Goal: Task Accomplishment & Management: Complete application form

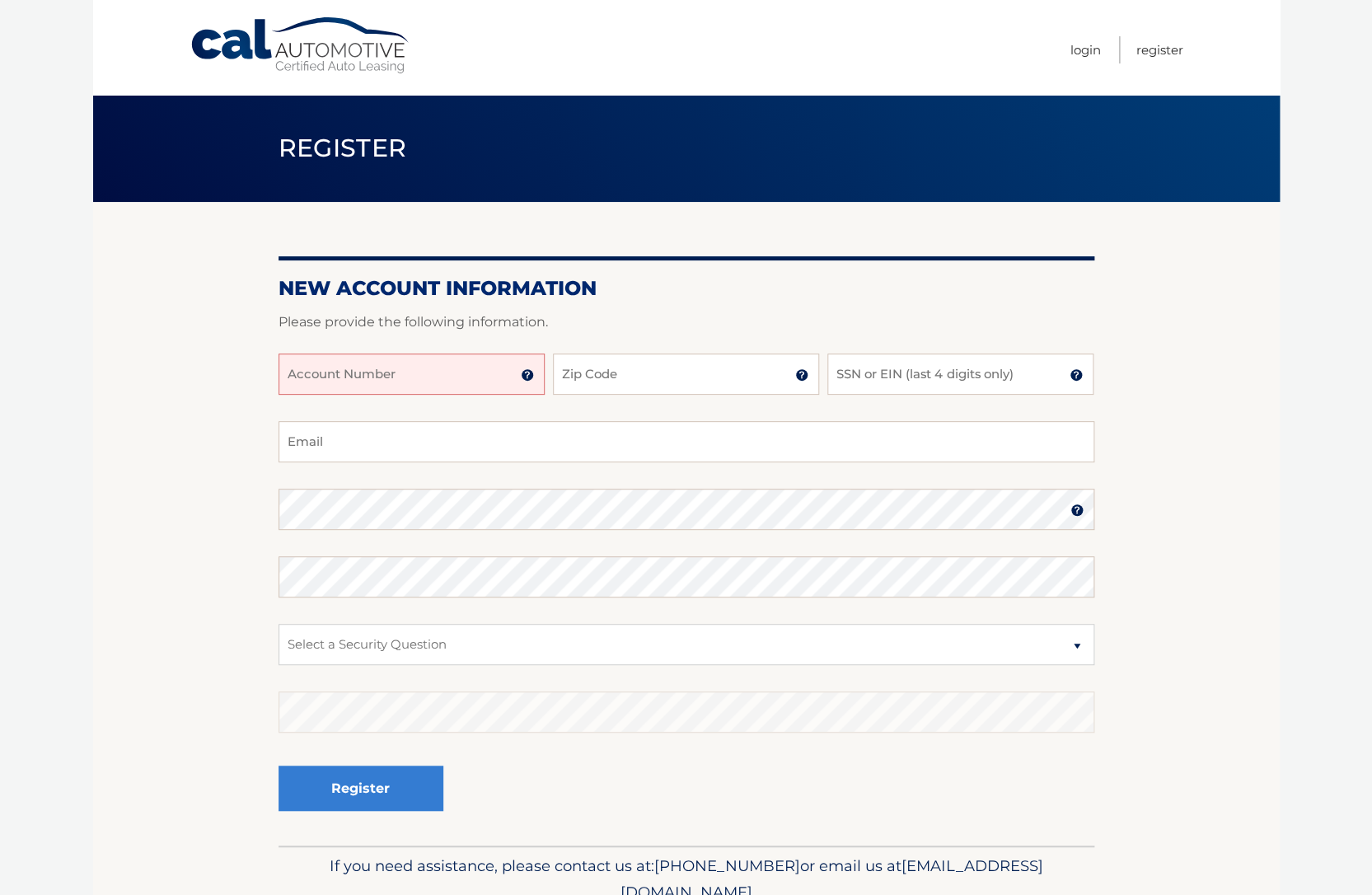
click at [316, 375] on input "Account Number" at bounding box center [411, 374] width 266 height 41
click at [526, 377] on img at bounding box center [528, 376] width 13 height 13
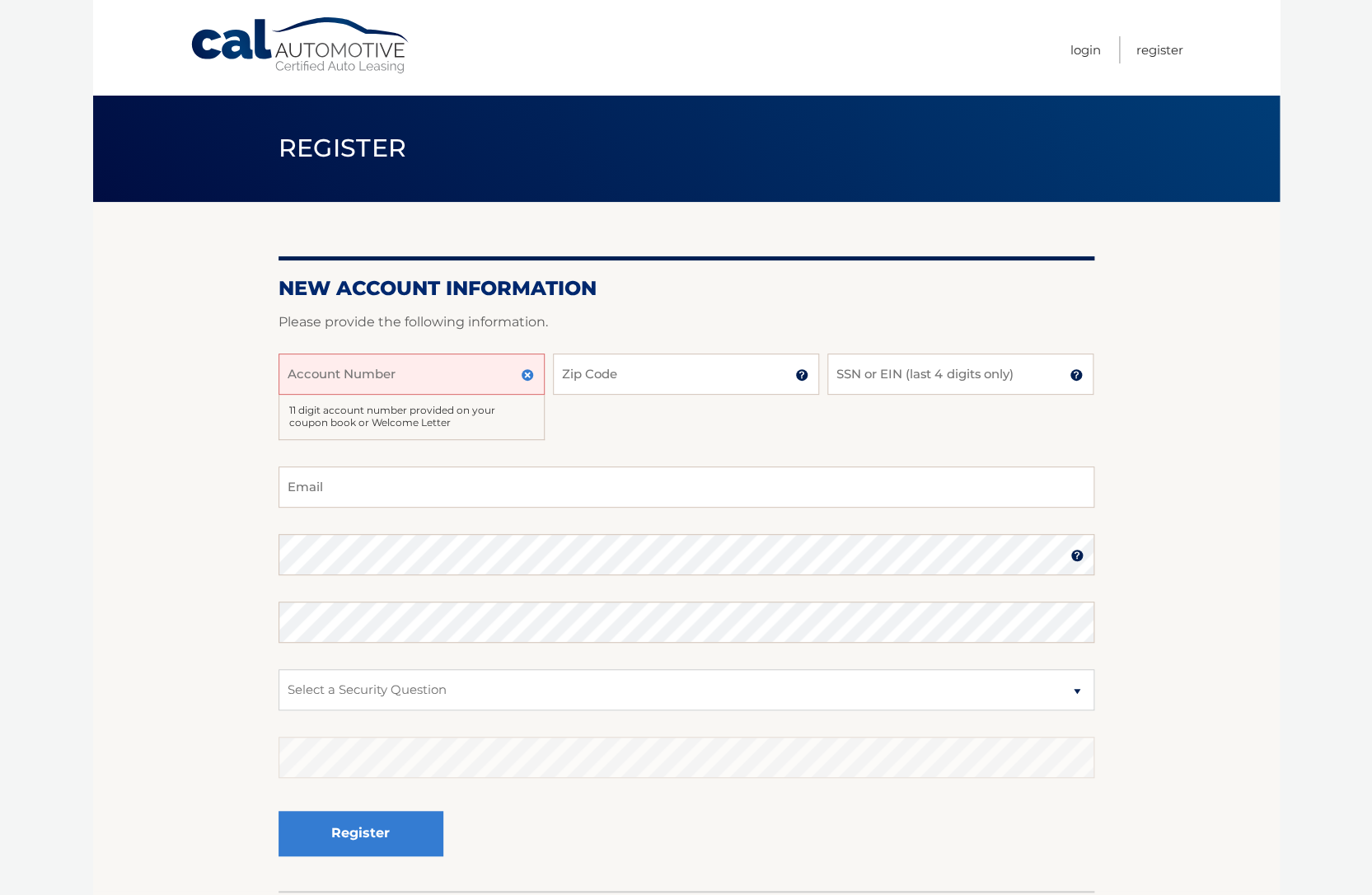
click at [299, 376] on input "Account Number" at bounding box center [411, 374] width 266 height 41
click at [527, 373] on img at bounding box center [528, 376] width 13 height 13
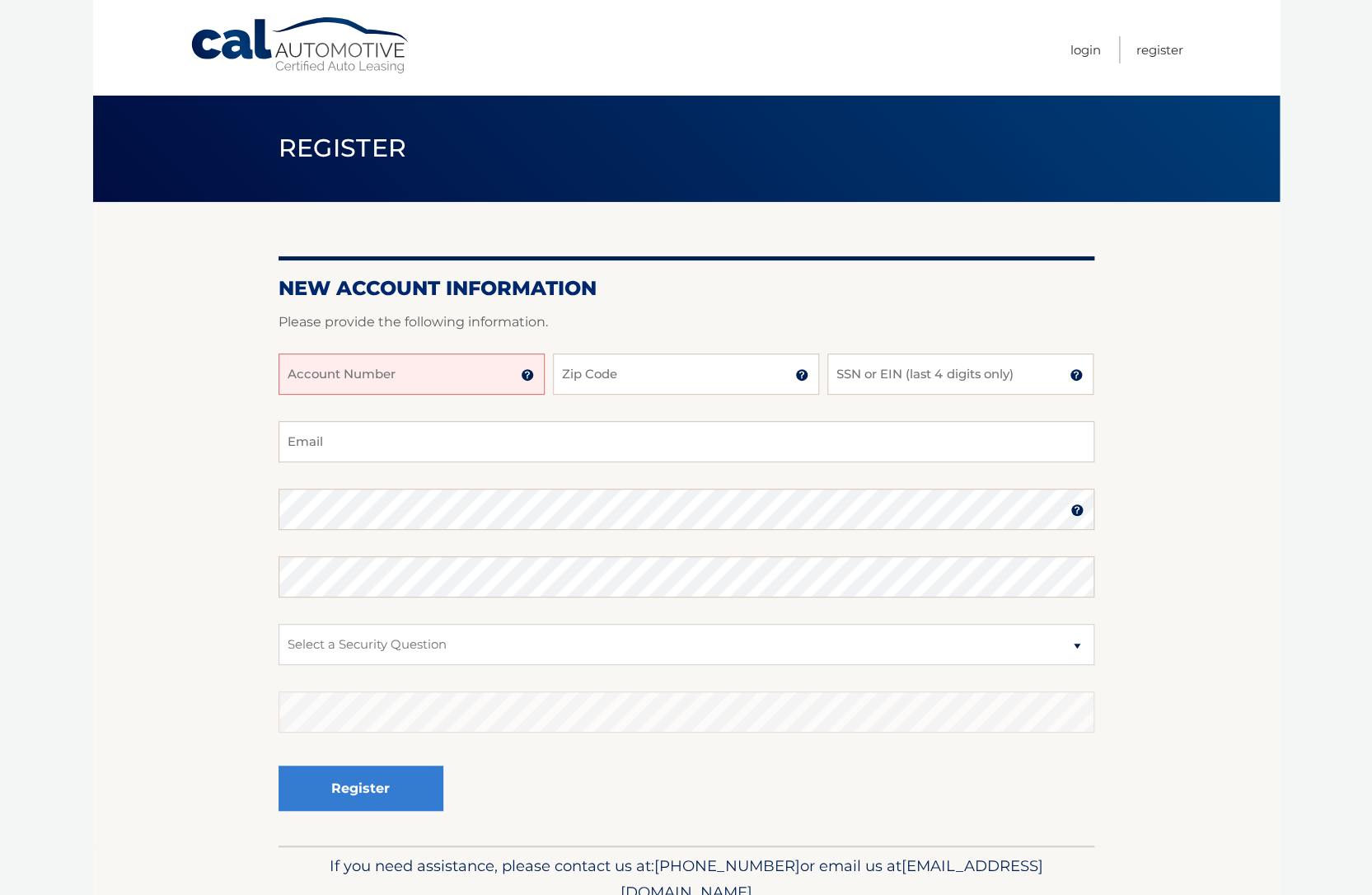
click at [339, 355] on input "Account Number" at bounding box center [411, 374] width 266 height 41
type input "44455535235"
drag, startPoint x: 589, startPoint y: 369, endPoint x: 610, endPoint y: 376, distance: 22.1
click at [589, 368] on input "Zip Code" at bounding box center [685, 374] width 266 height 41
type input "33908"
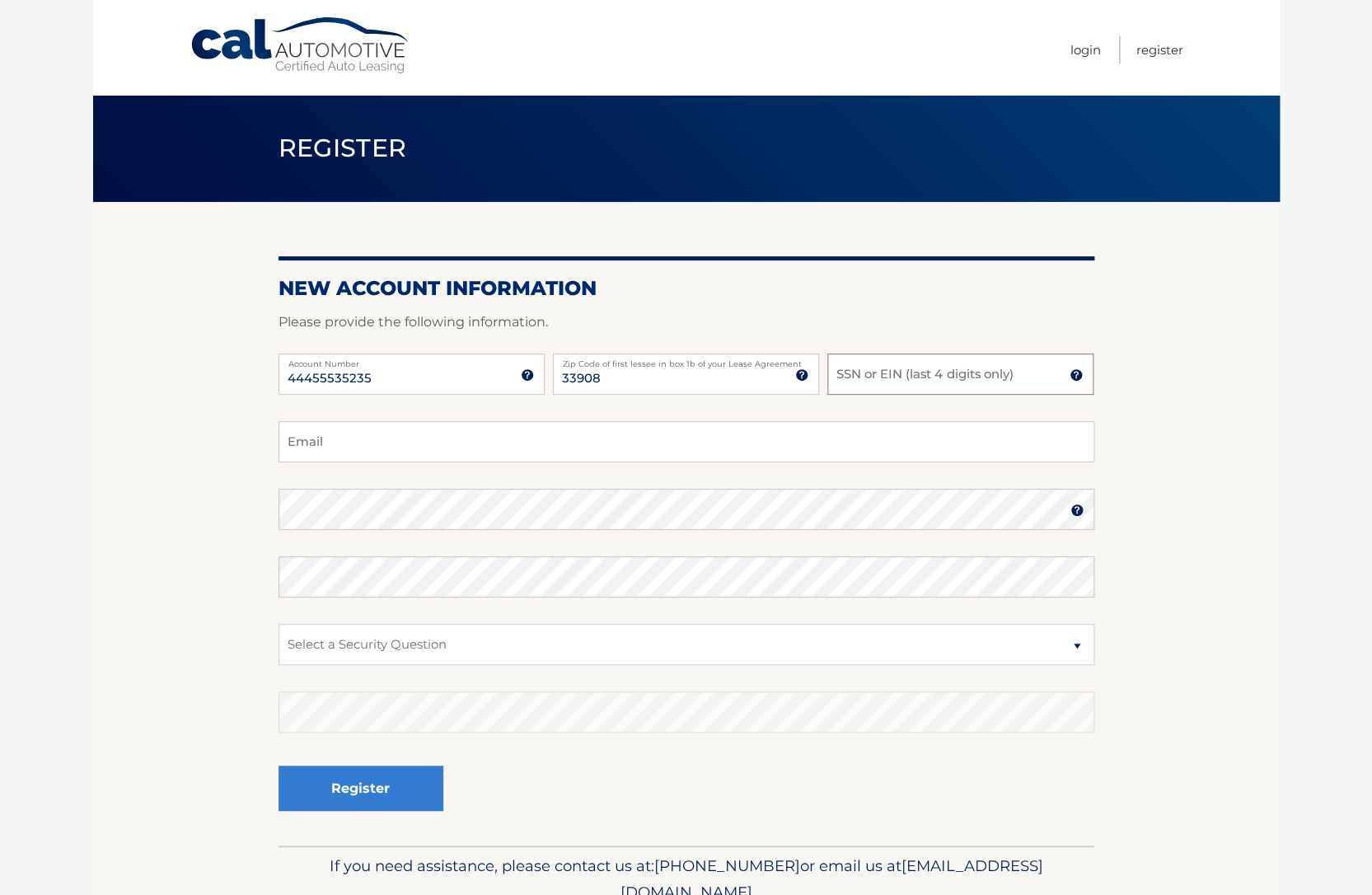
click at [877, 373] on input "SSN or EIN (last 4 digits only)" at bounding box center [959, 374] width 266 height 41
type input "4659"
click at [298, 442] on input "Email" at bounding box center [686, 441] width 816 height 41
type input "ortiztextil@hotmail.com"
drag, startPoint x: 176, startPoint y: 478, endPoint x: 183, endPoint y: 497, distance: 20.2
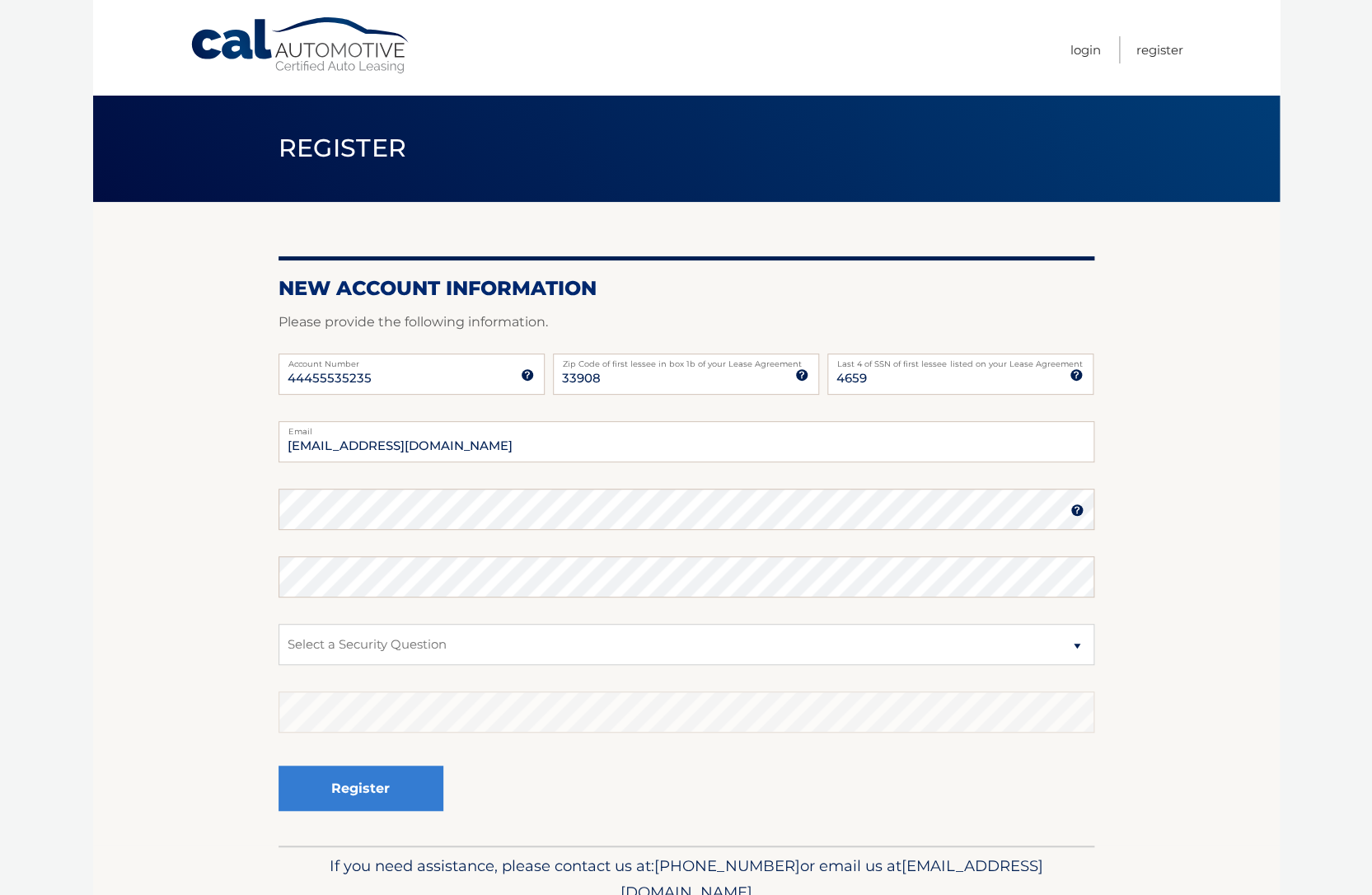
click at [174, 478] on section "New Account Information Please provide the following information. 44455535235 A…" at bounding box center [686, 523] width 1186 height 643
select select "2"
click option "What is your mother’s maiden name?" at bounding box center [0, 0] width 0 height 0
click at [360, 782] on button "Register" at bounding box center [360, 788] width 165 height 46
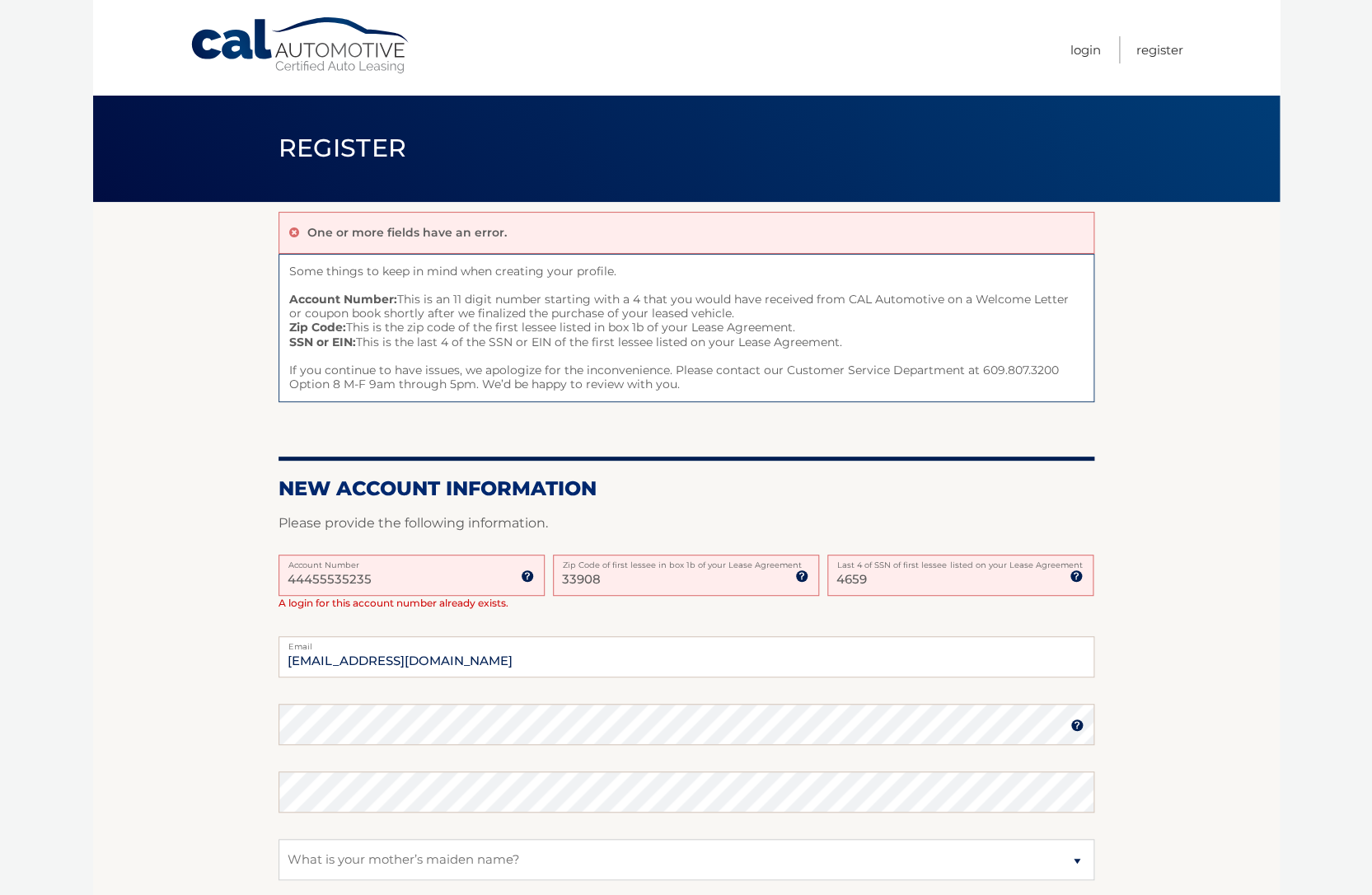
click at [183, 264] on section "One or more fields have an error. Some things to keep in mind when creating you…" at bounding box center [686, 631] width 1186 height 859
drag, startPoint x: 369, startPoint y: 581, endPoint x: 375, endPoint y: 588, distance: 9.2
click at [347, 578] on input "44455535235" at bounding box center [411, 575] width 266 height 41
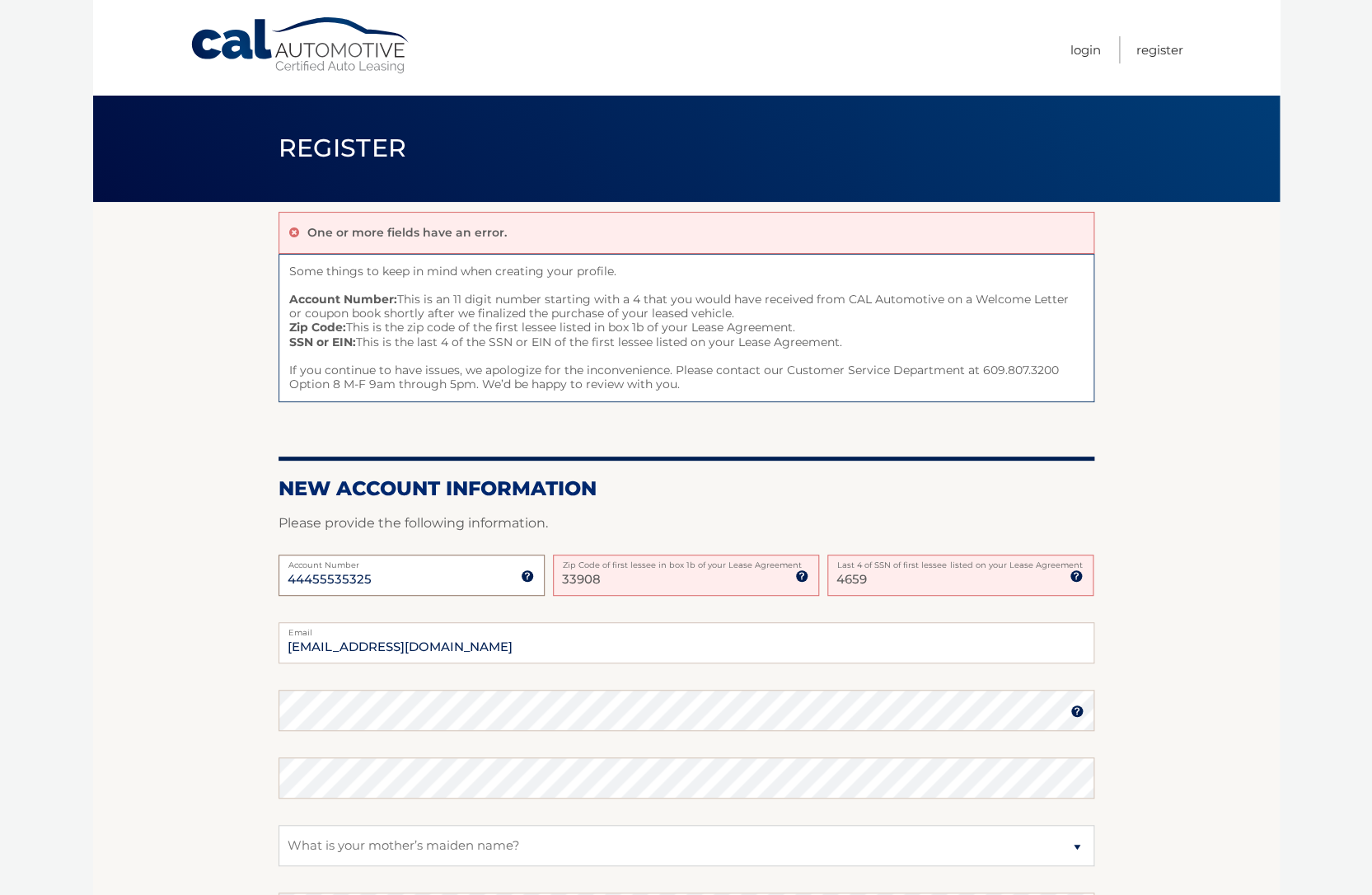
type input "44455535325"
click at [1170, 520] on section "One or more fields have an error. Some things to keep in mind when creating you…" at bounding box center [686, 624] width 1186 height 844
click at [907, 582] on input "4659" at bounding box center [959, 575] width 266 height 41
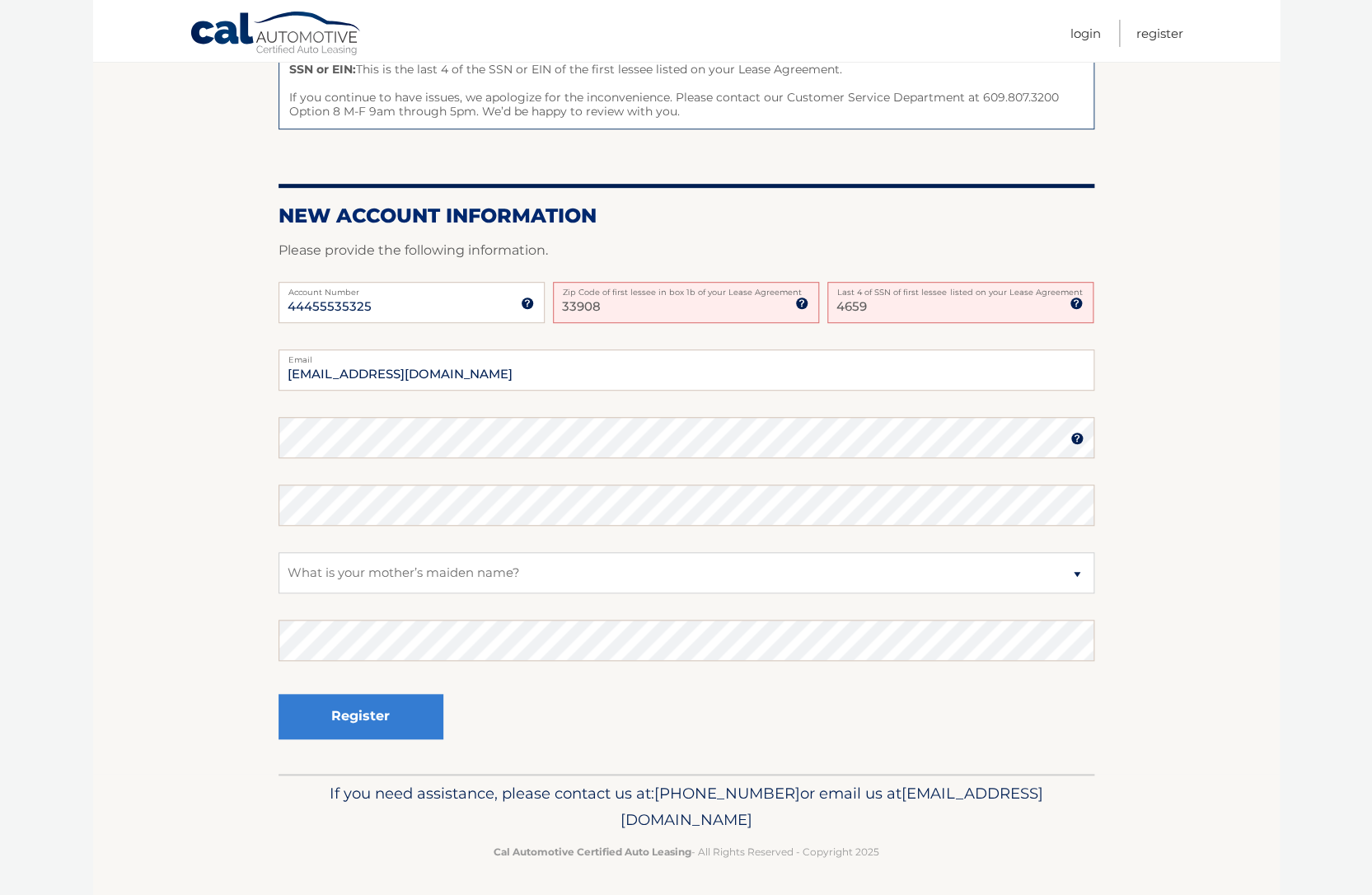
scroll to position [277, 0]
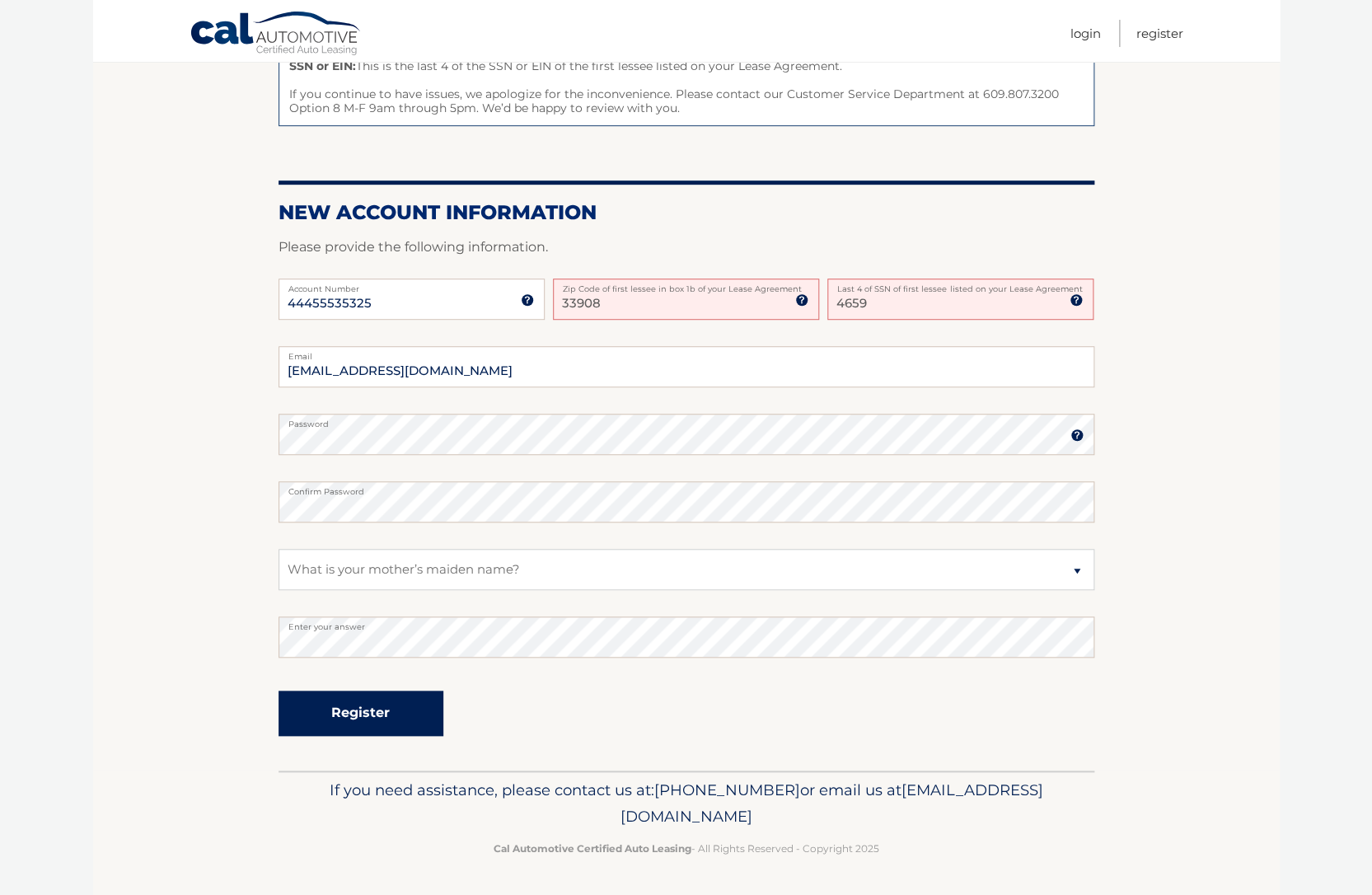
click at [353, 704] on button "Register" at bounding box center [360, 714] width 165 height 46
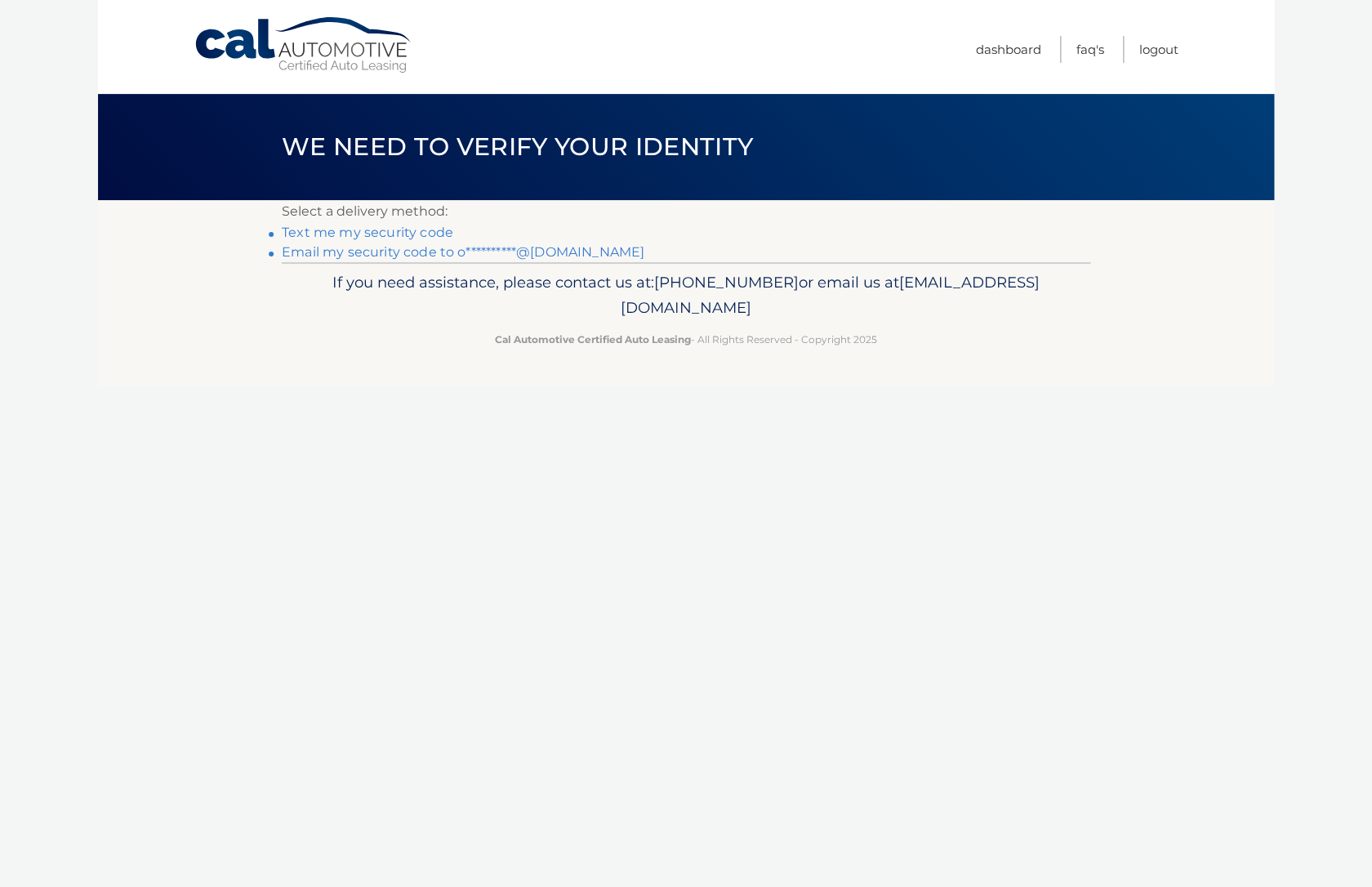
click at [319, 230] on link "Text me my security code" at bounding box center [367, 232] width 172 height 15
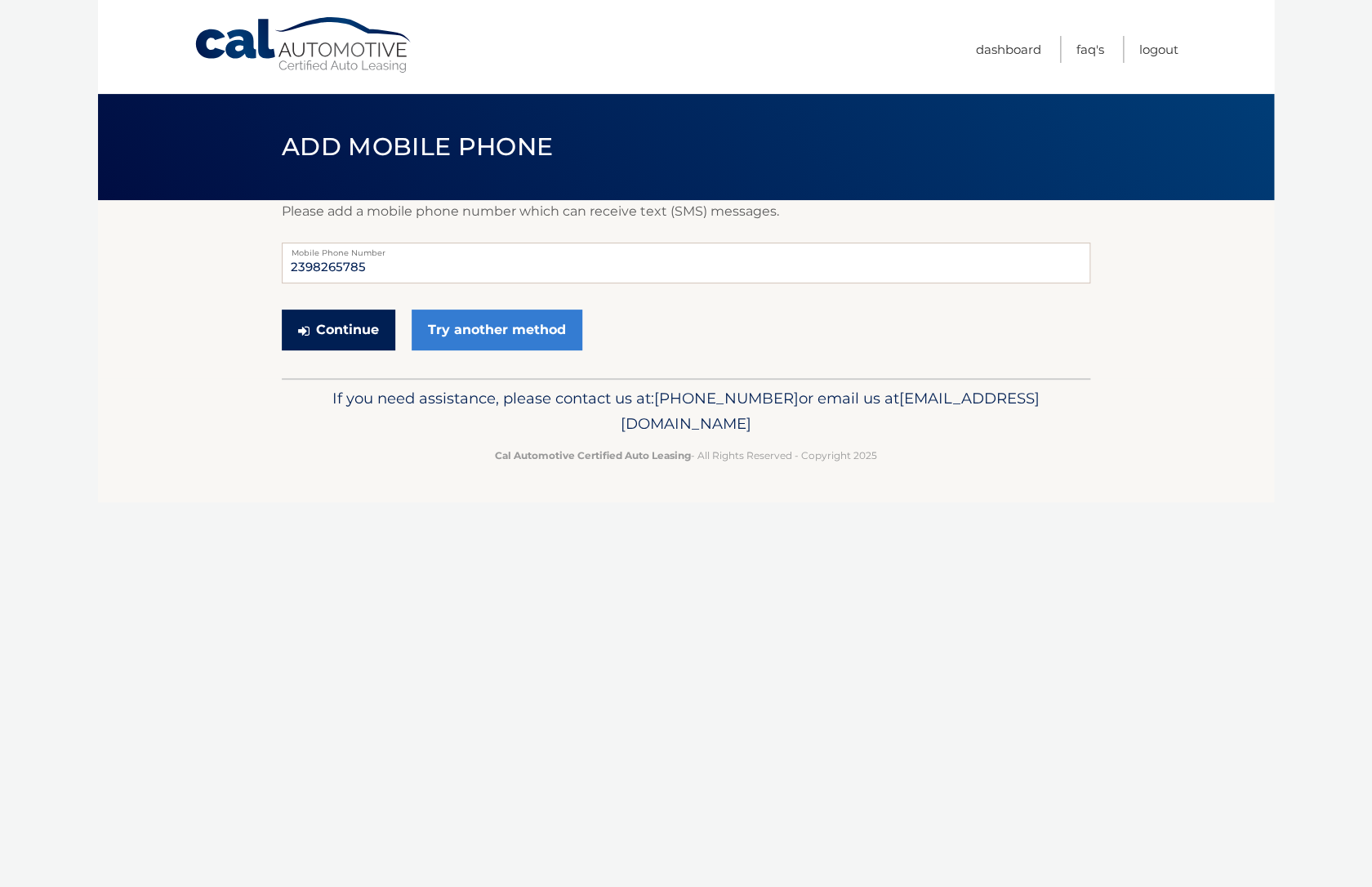
click at [330, 326] on button "Continue" at bounding box center [338, 330] width 113 height 41
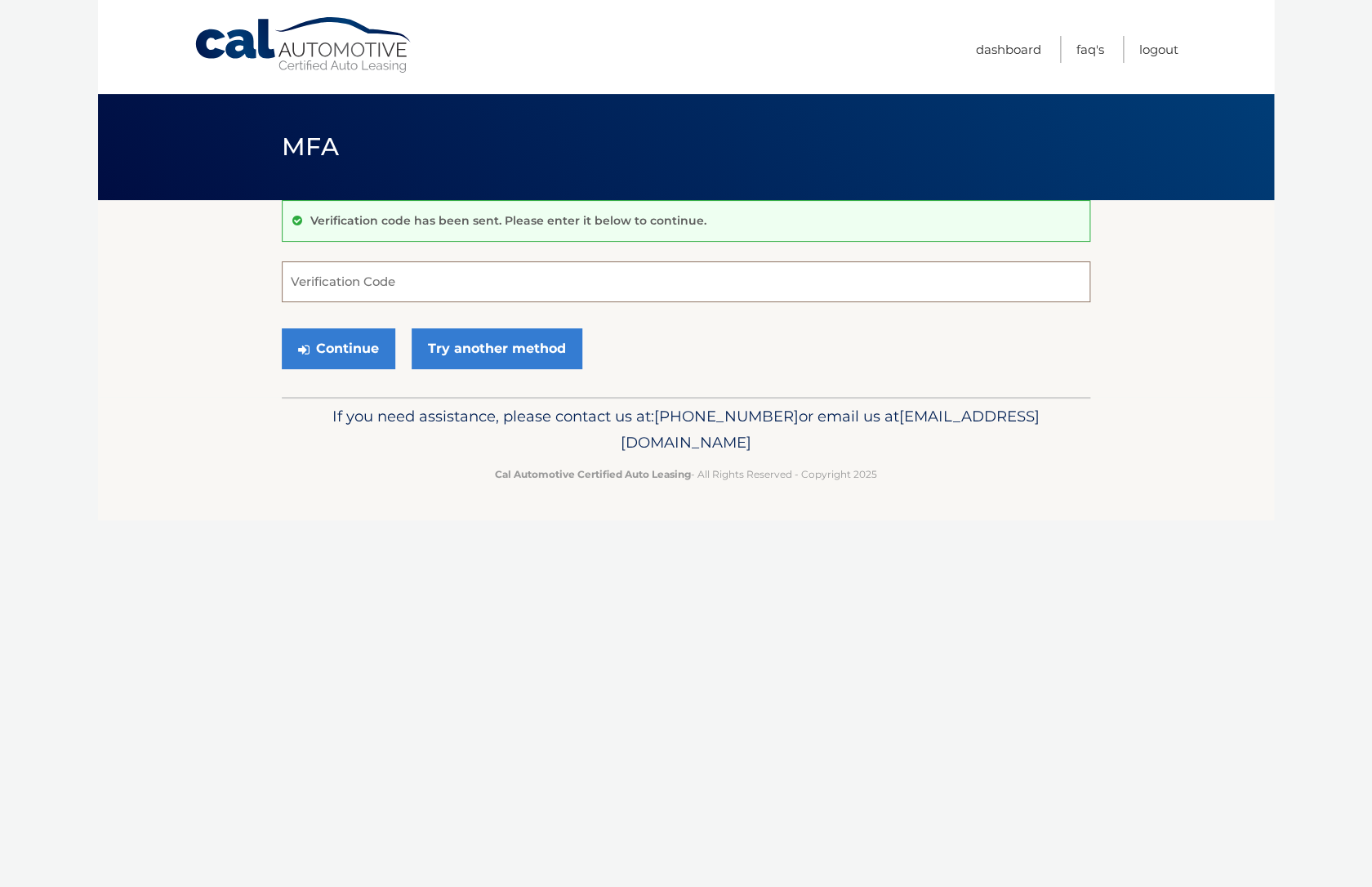
drag, startPoint x: 328, startPoint y: 284, endPoint x: 348, endPoint y: 281, distance: 20.2
click at [329, 282] on input "Verification Code" at bounding box center [686, 281] width 808 height 41
type input "918668"
drag, startPoint x: 342, startPoint y: 347, endPoint x: 339, endPoint y: 356, distance: 9.5
click at [342, 347] on button "Continue" at bounding box center [338, 349] width 113 height 41
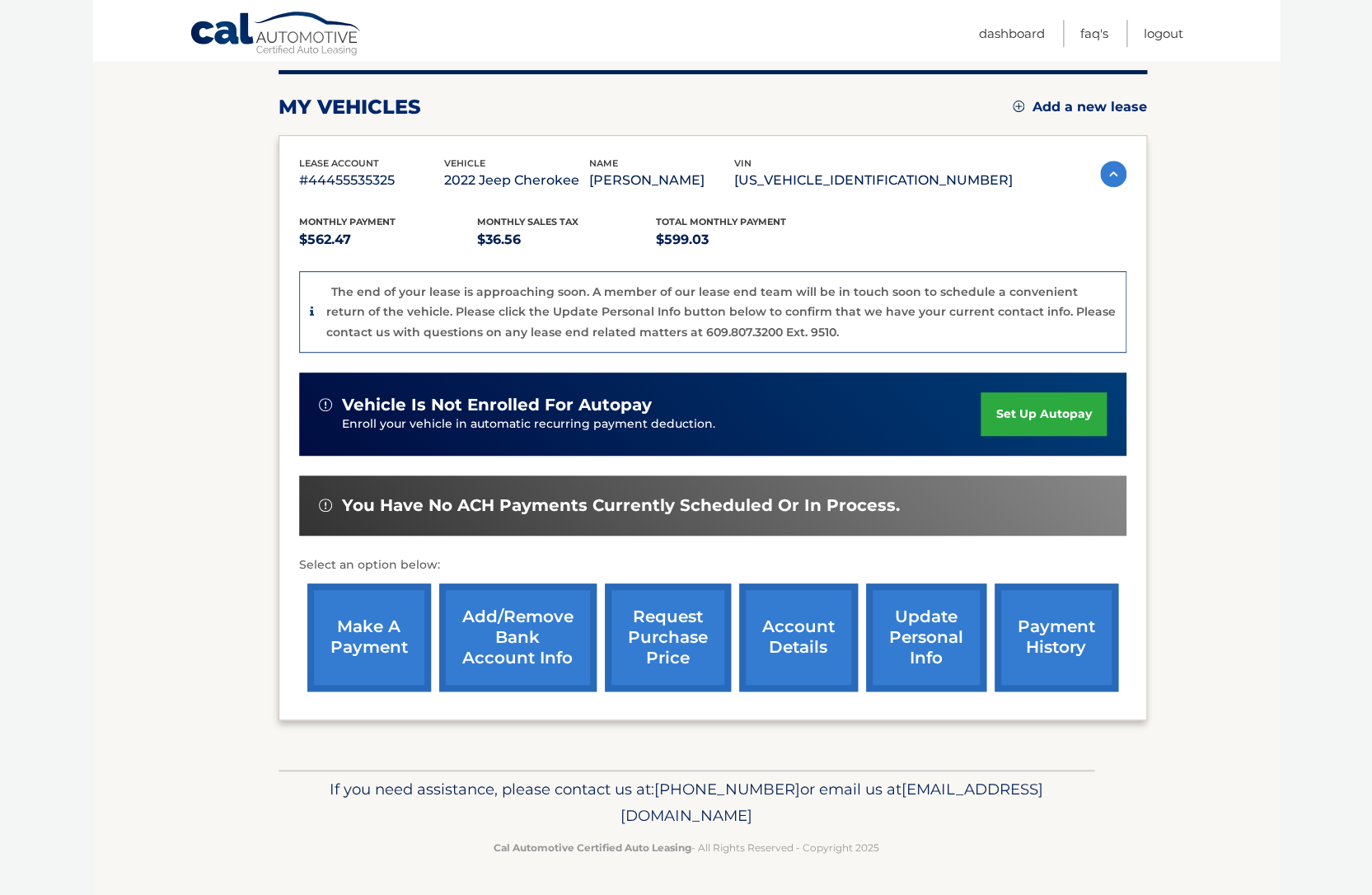
scroll to position [270, 0]
click at [749, 615] on link "account details" at bounding box center [798, 637] width 119 height 108
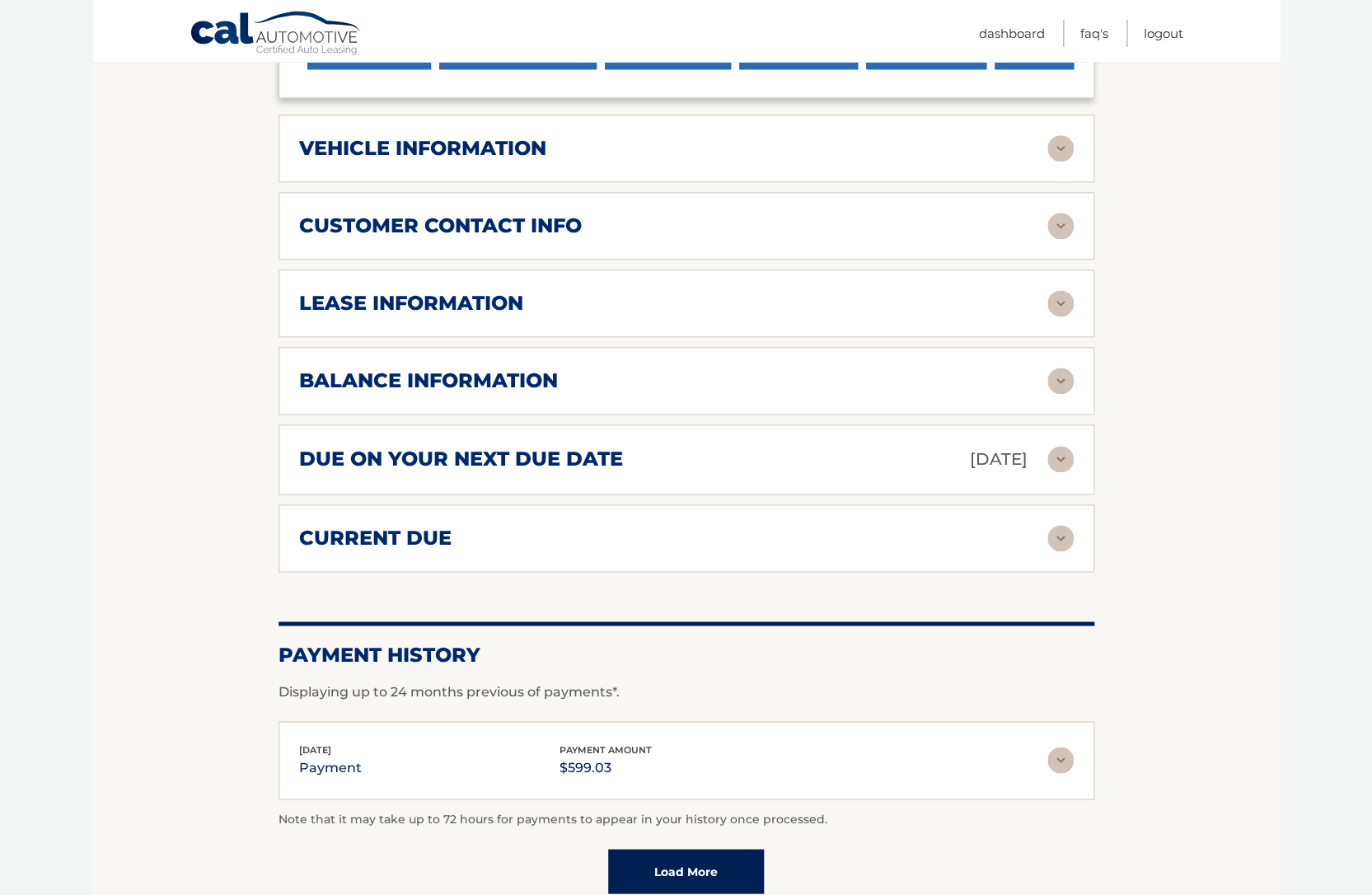
scroll to position [771, 0]
click at [1059, 395] on img at bounding box center [1060, 382] width 27 height 27
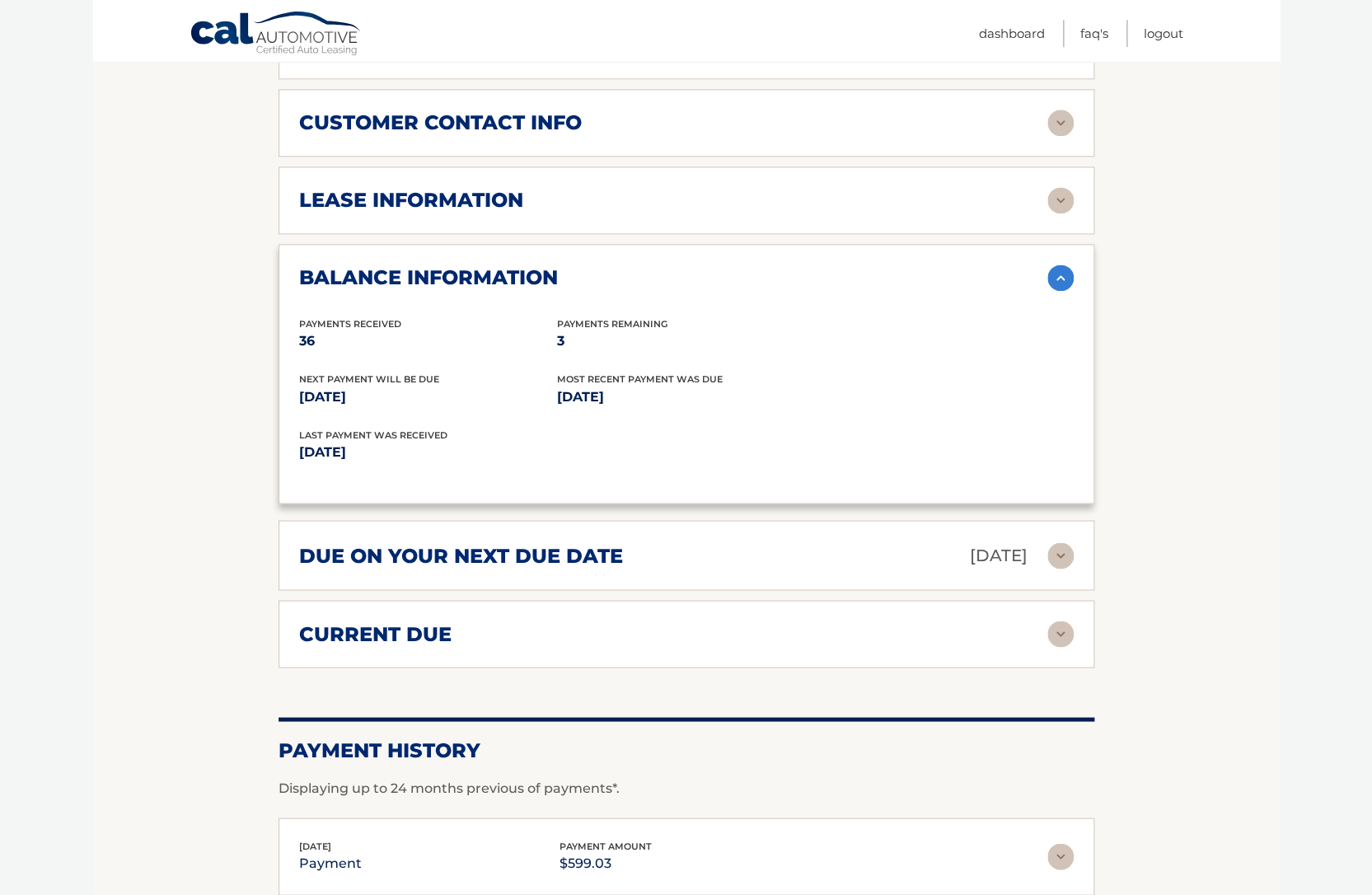
scroll to position [872, 0]
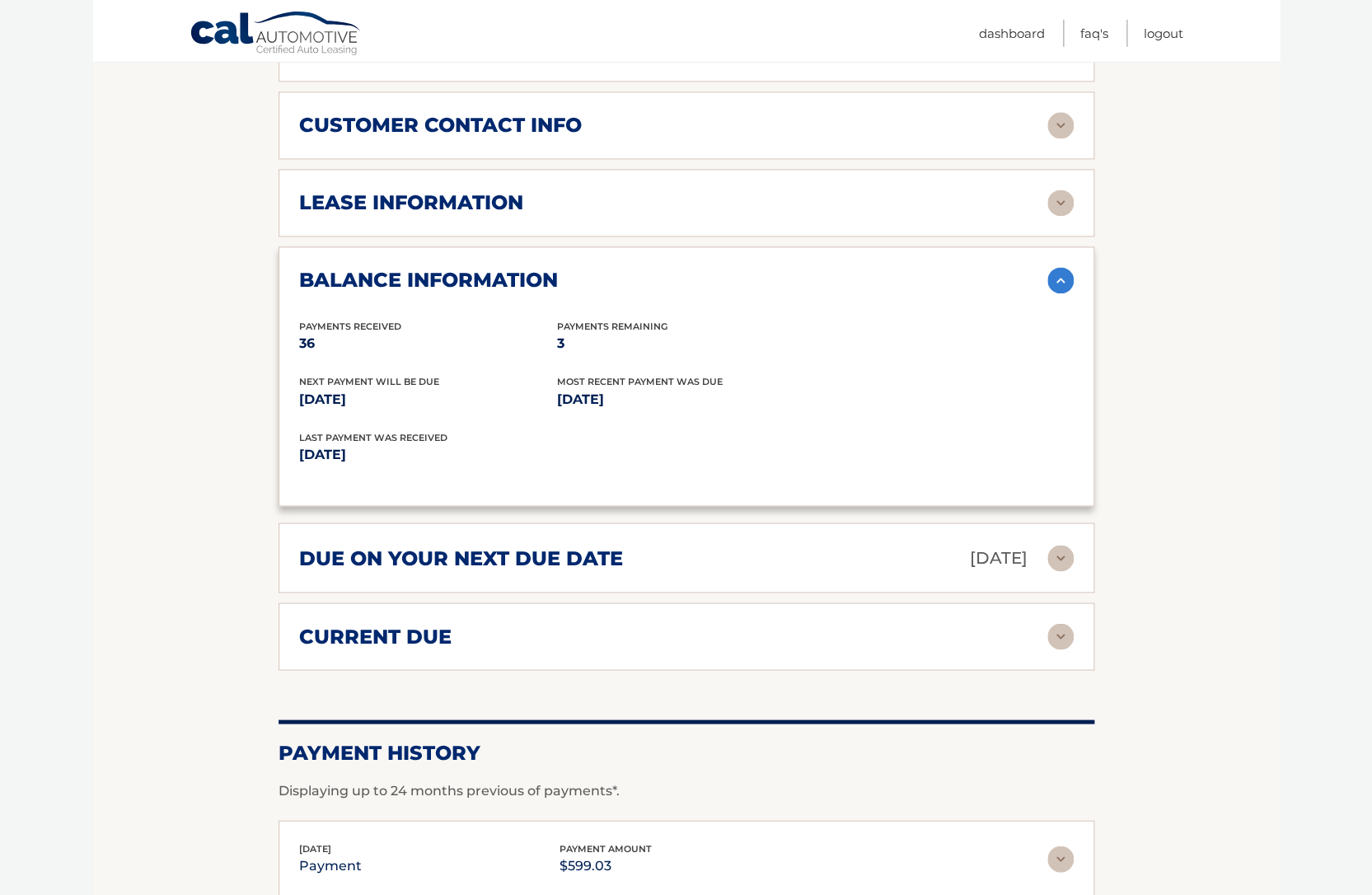
click at [1062, 216] on img at bounding box center [1060, 203] width 27 height 27
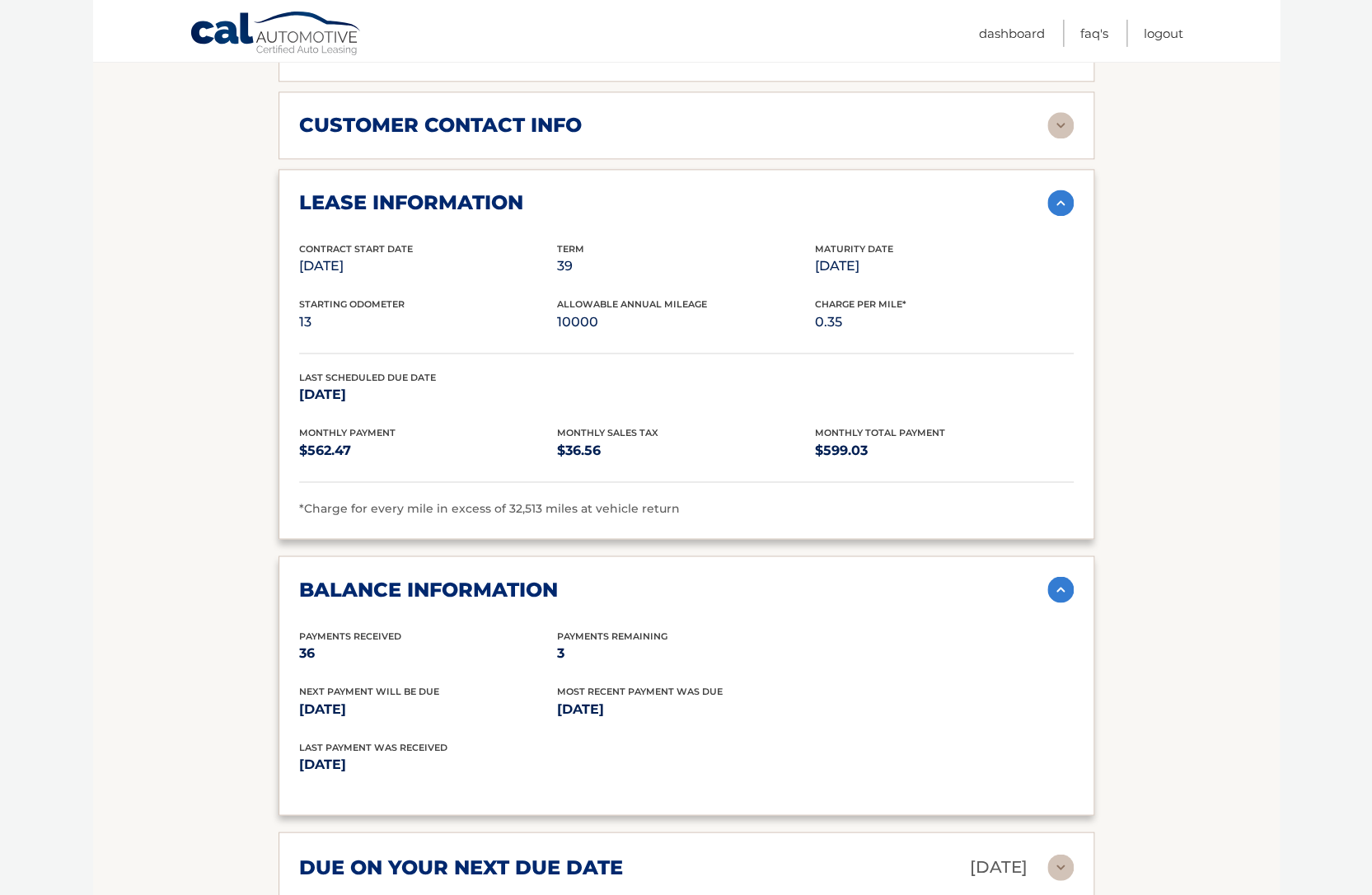
click at [1060, 138] on img at bounding box center [1060, 126] width 27 height 27
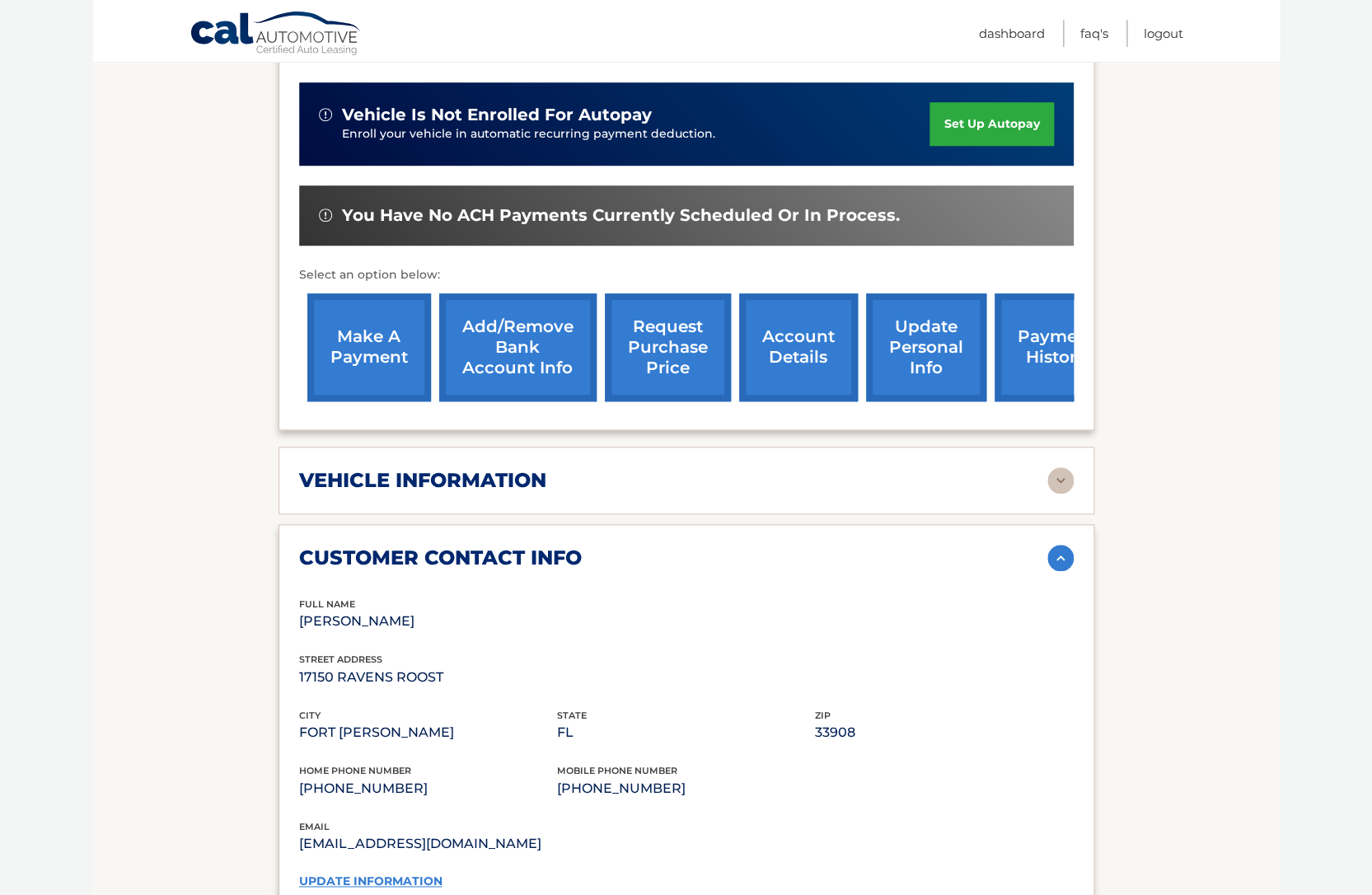
scroll to position [443, 0]
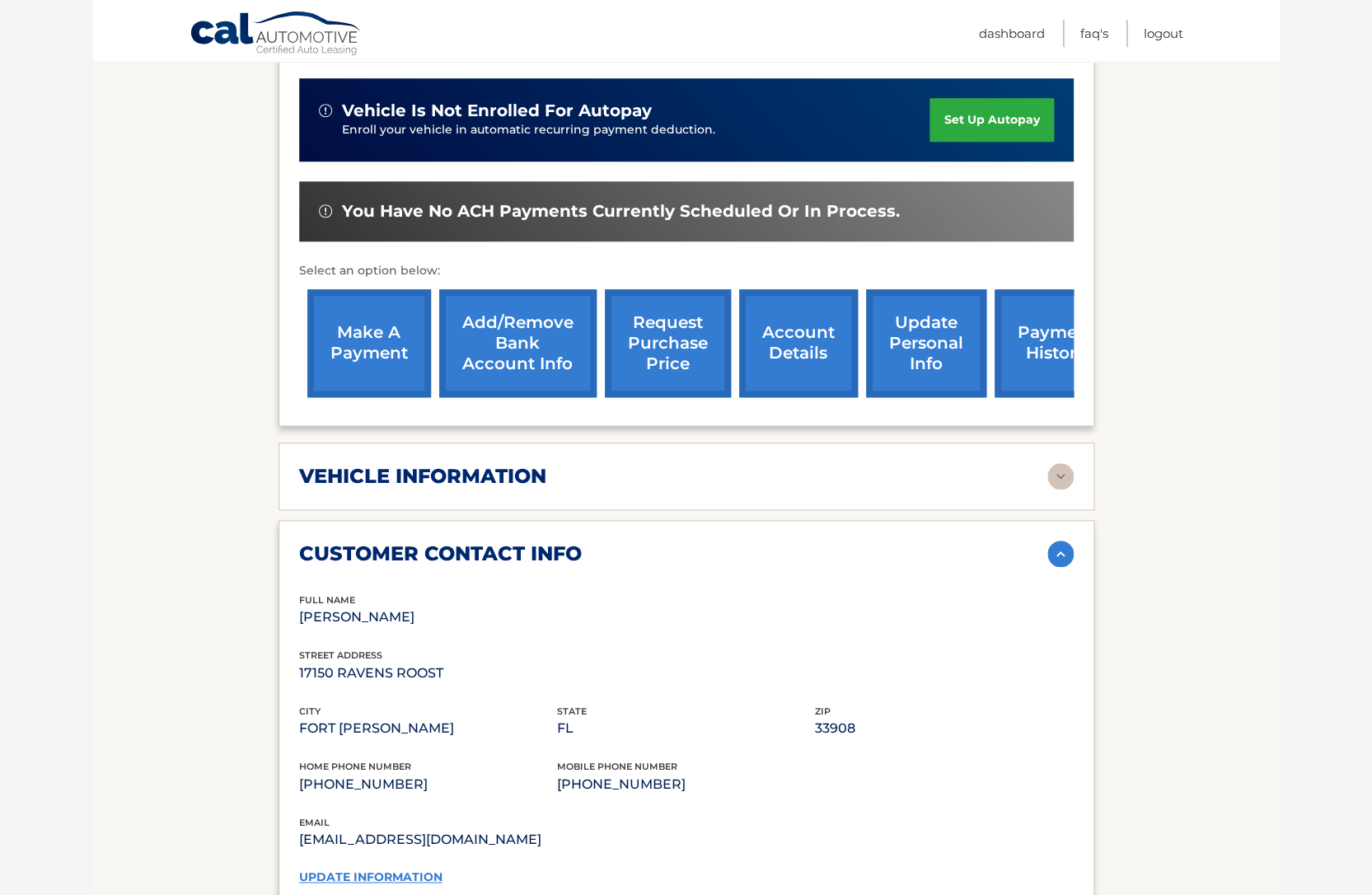
click at [1060, 490] on img at bounding box center [1060, 477] width 27 height 27
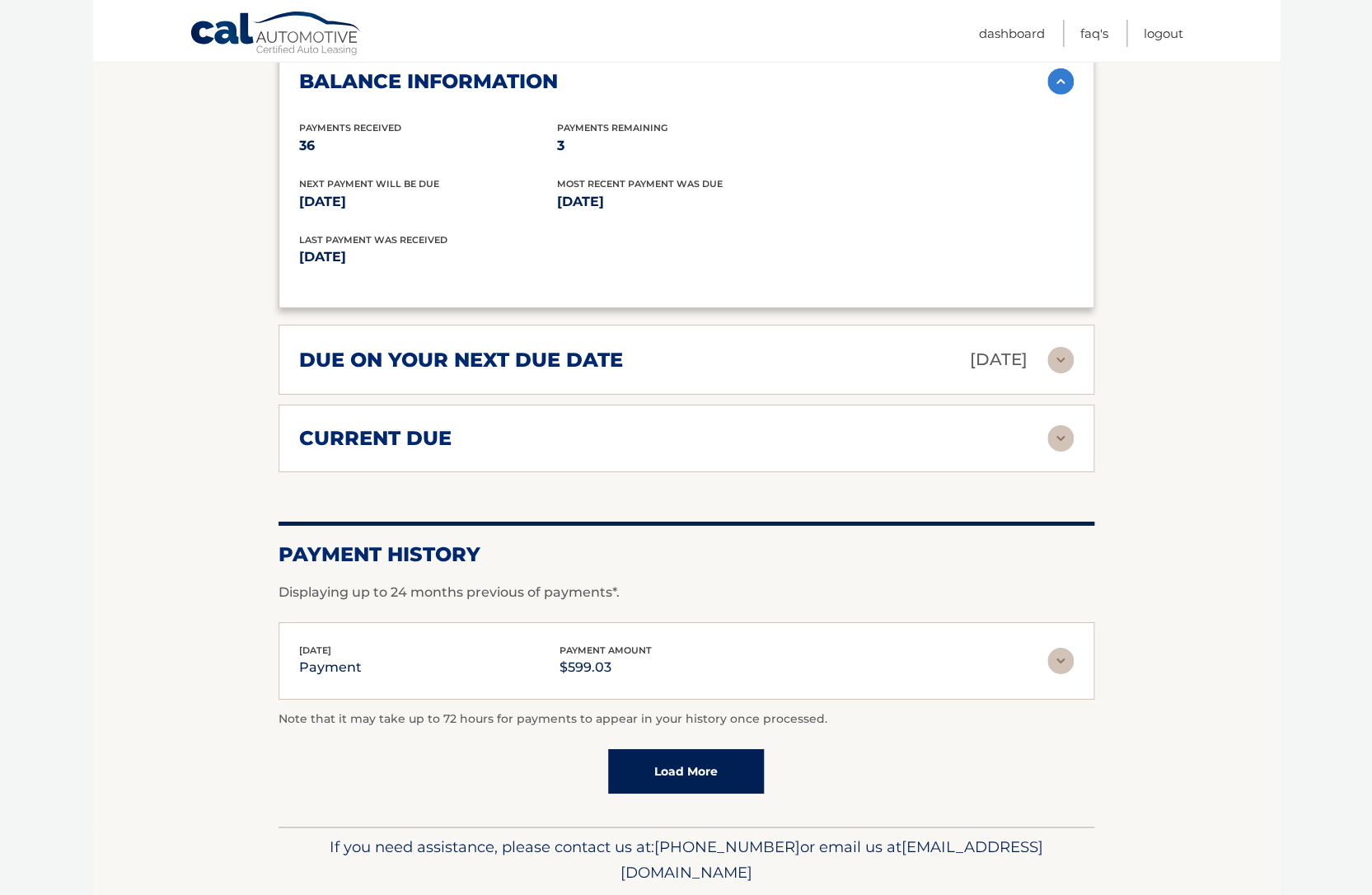
scroll to position [2102, 0]
click at [1059, 373] on img at bounding box center [1060, 359] width 27 height 27
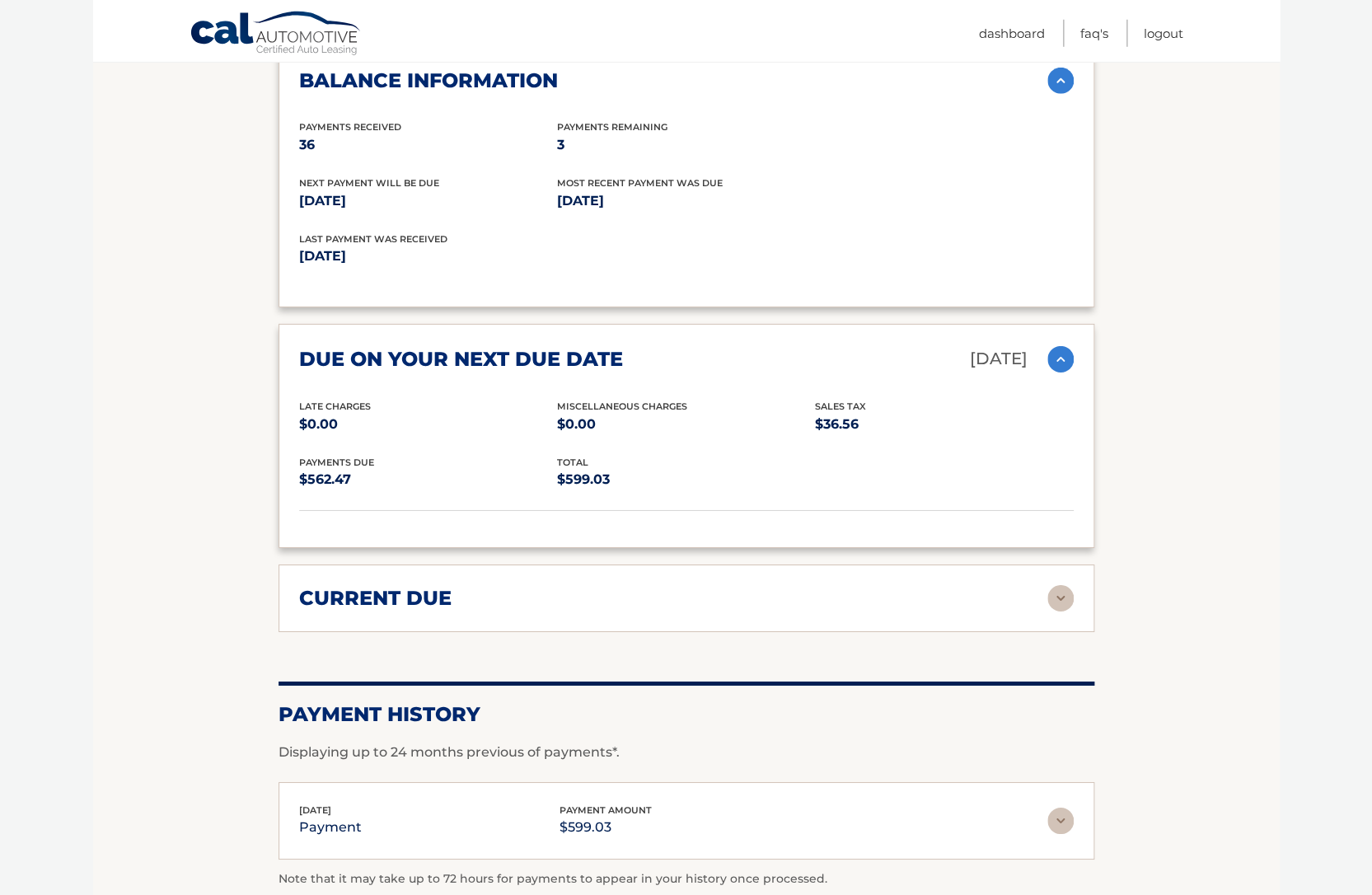
click at [1059, 612] on img at bounding box center [1060, 599] width 27 height 27
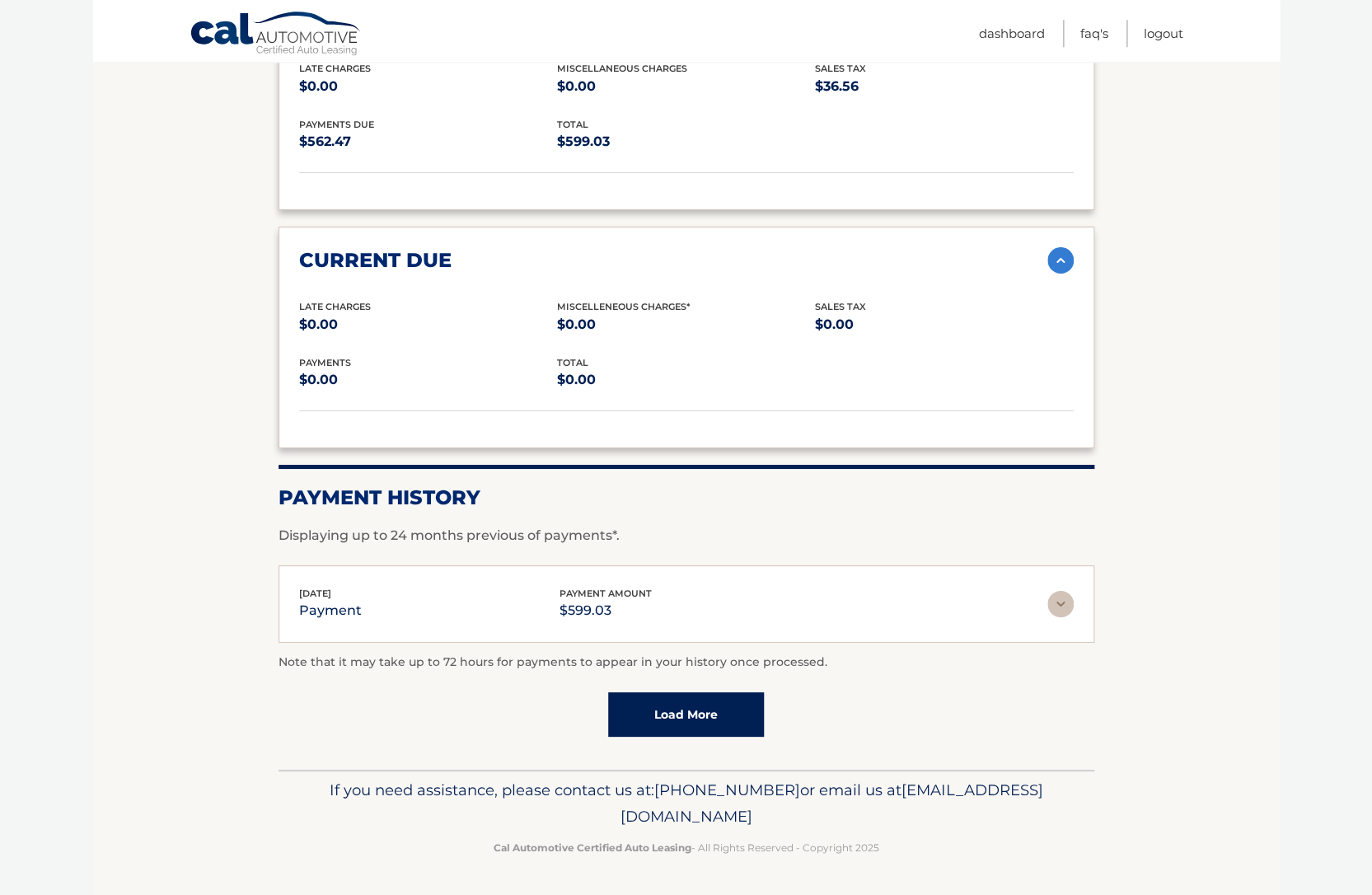
scroll to position [2471, 0]
click at [1054, 597] on img at bounding box center [1060, 604] width 27 height 27
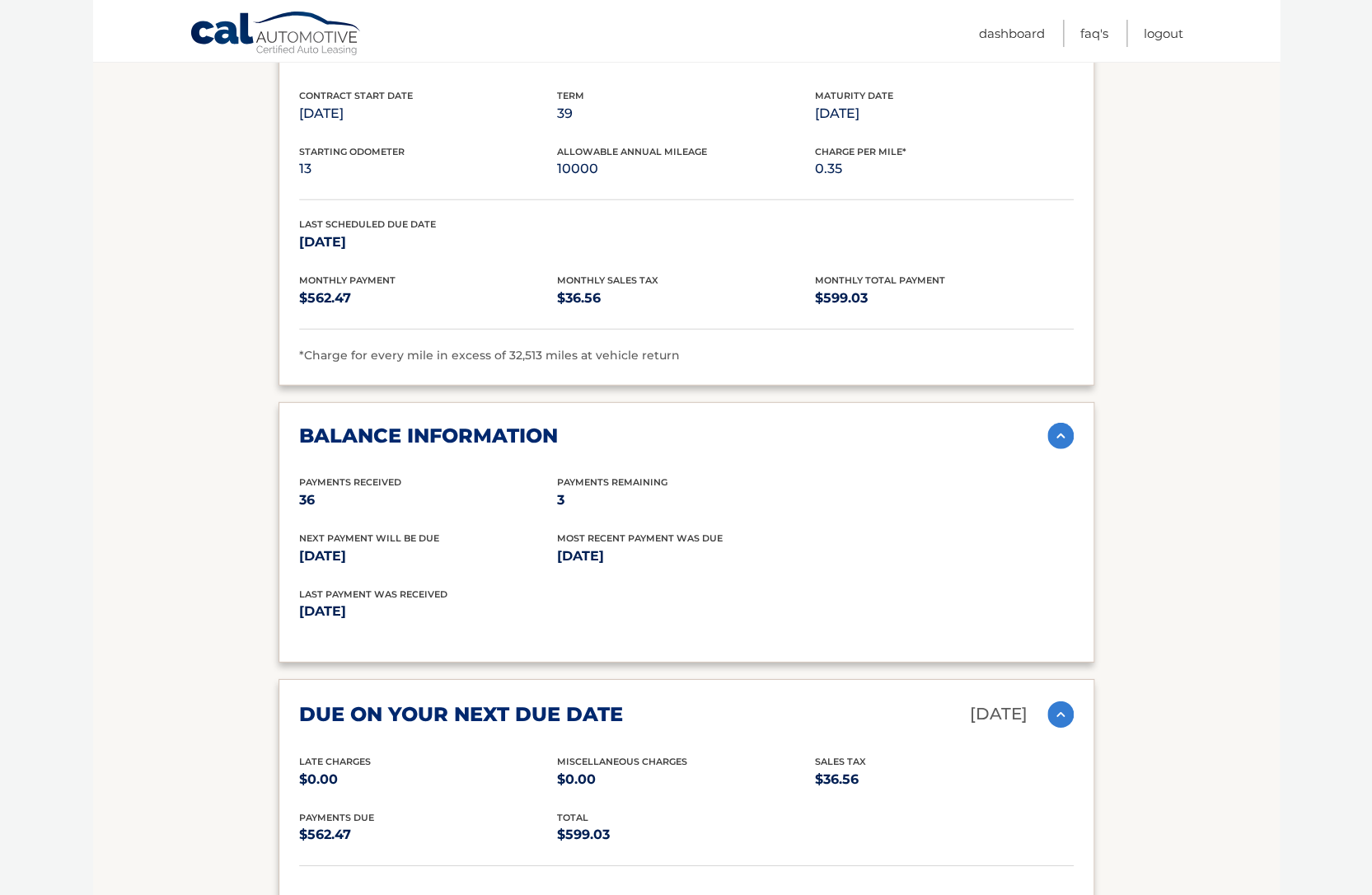
scroll to position [1745, 0]
